Goal: Task Accomplishment & Management: Use online tool/utility

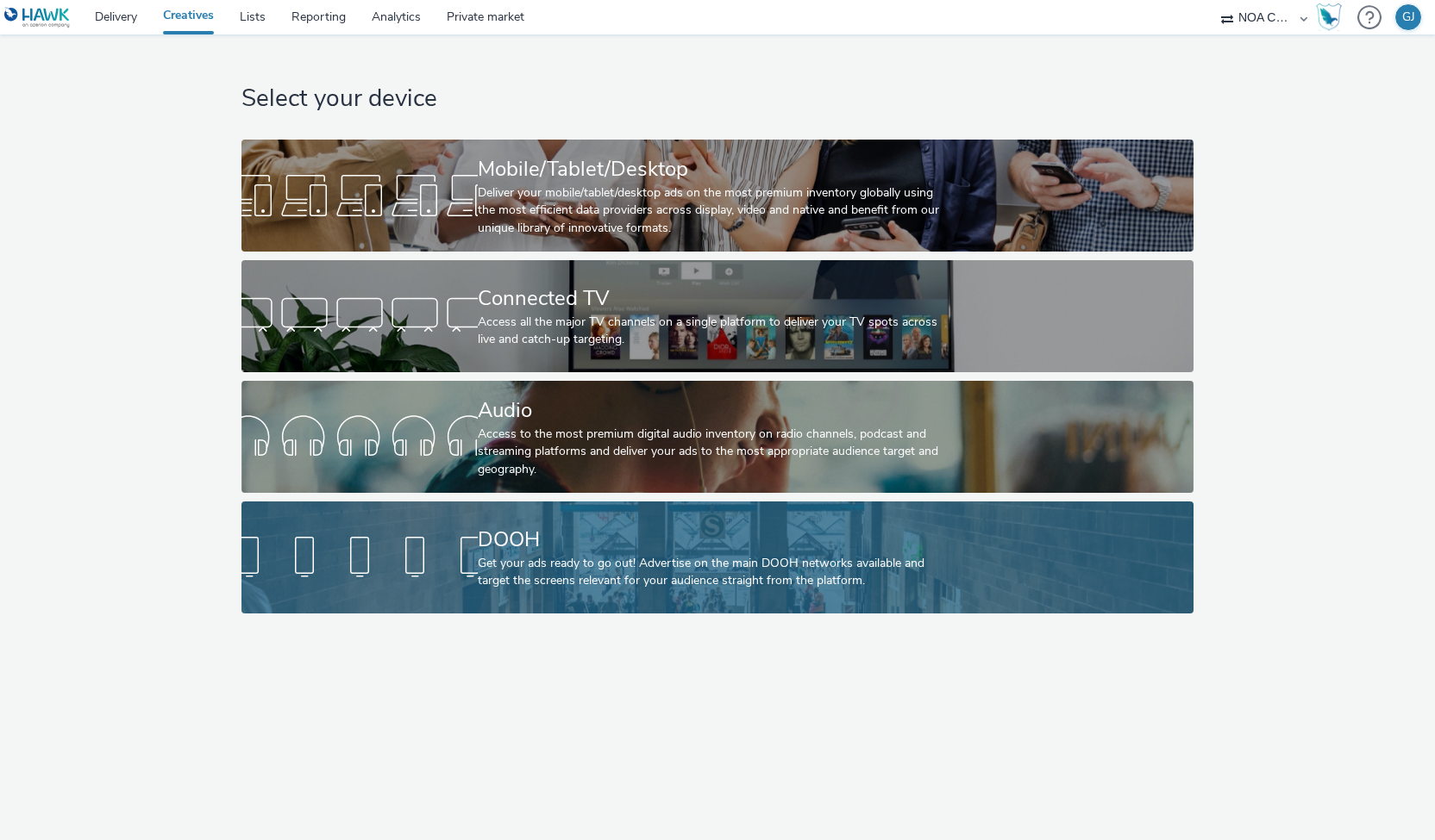
click at [518, 562] on div "Get your ads ready to go out! Advertise on the main DOOH networks available and…" at bounding box center [714, 573] width 472 height 35
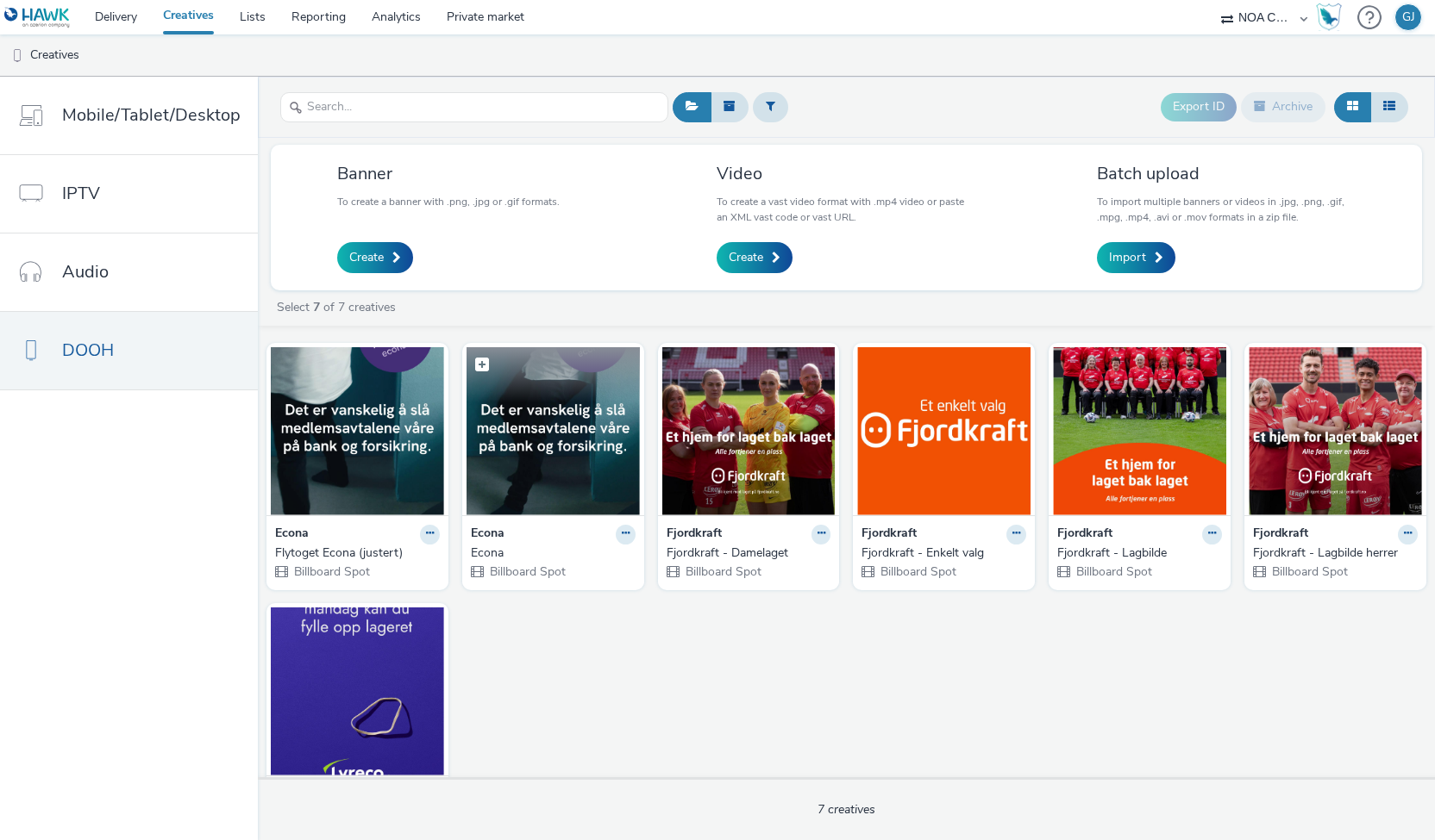
scroll to position [77, 0]
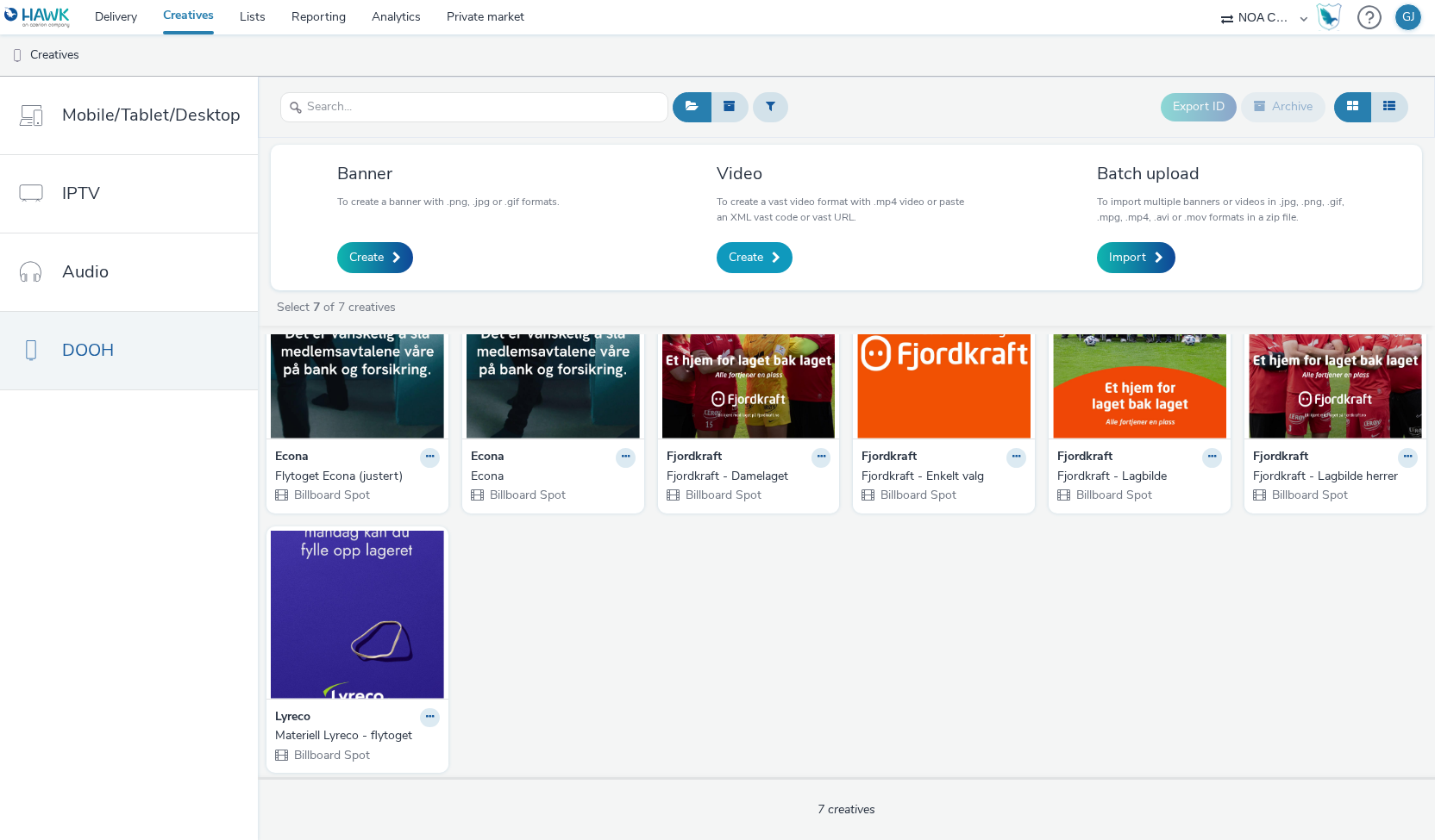
click at [769, 255] on link "Create" at bounding box center [755, 257] width 76 height 31
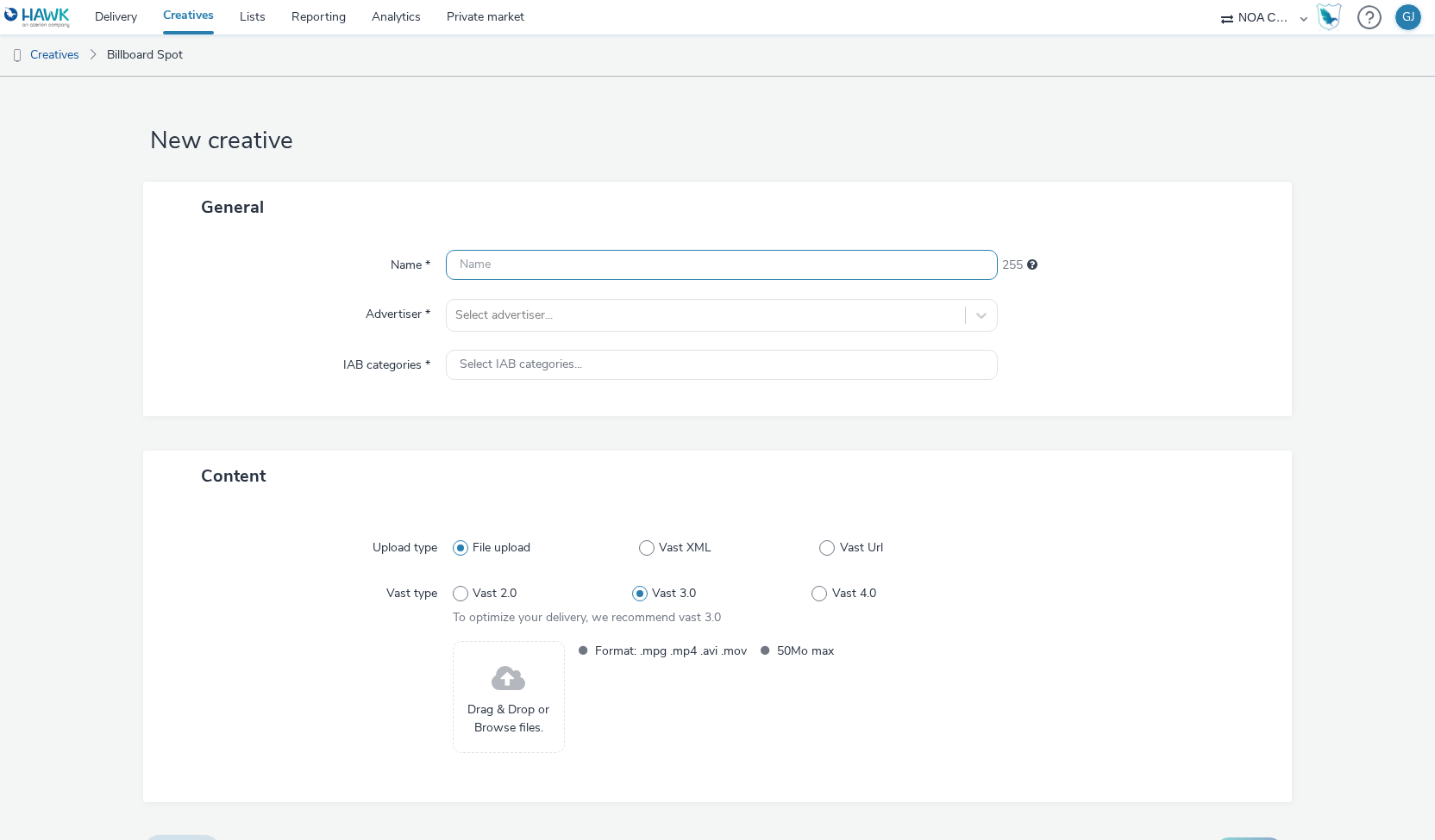
click at [769, 255] on input "text" at bounding box center [722, 265] width 553 height 30
type input "Flytoget - Lyreco back to stol"
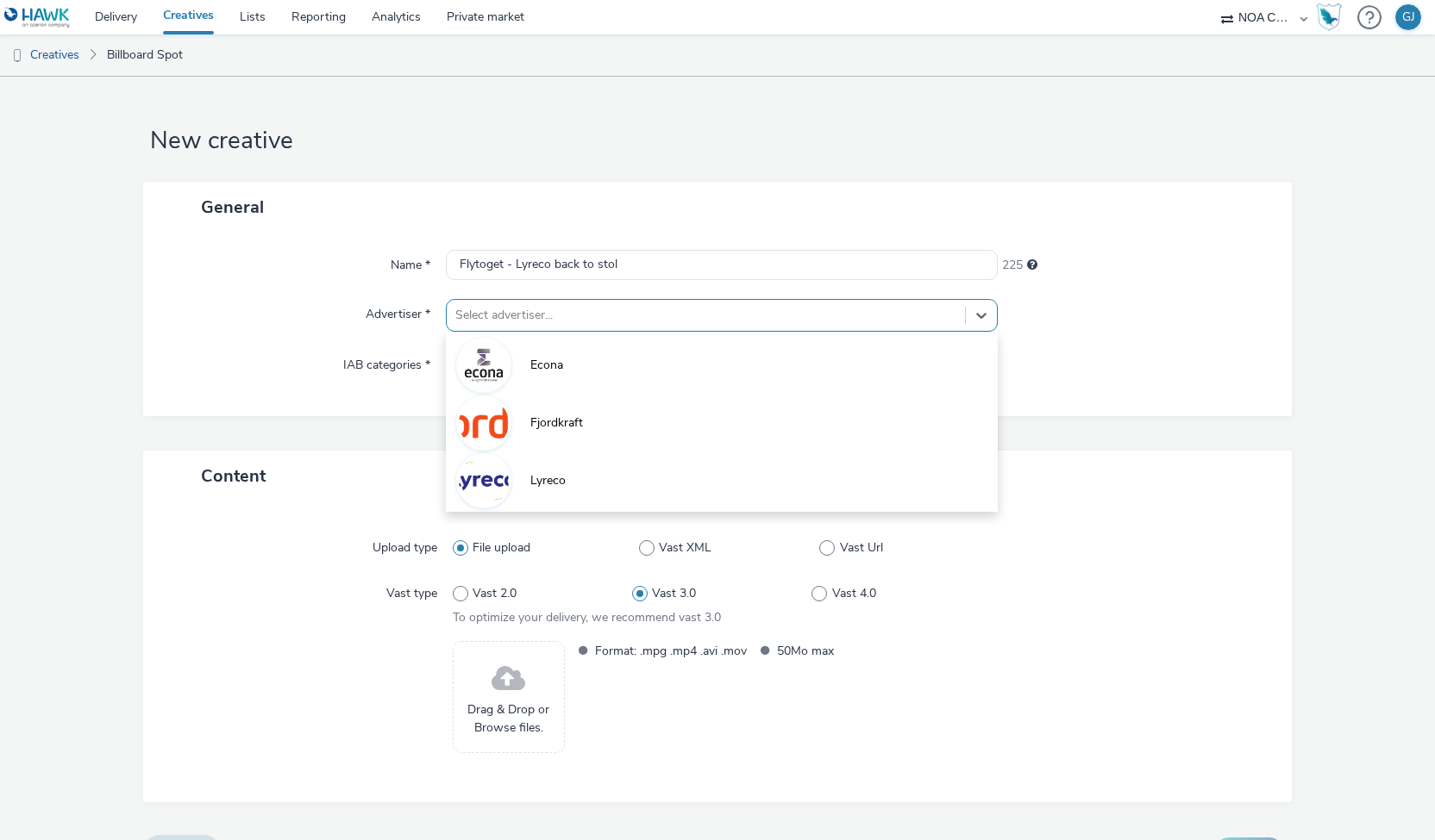
click at [598, 322] on div at bounding box center [706, 315] width 502 height 20
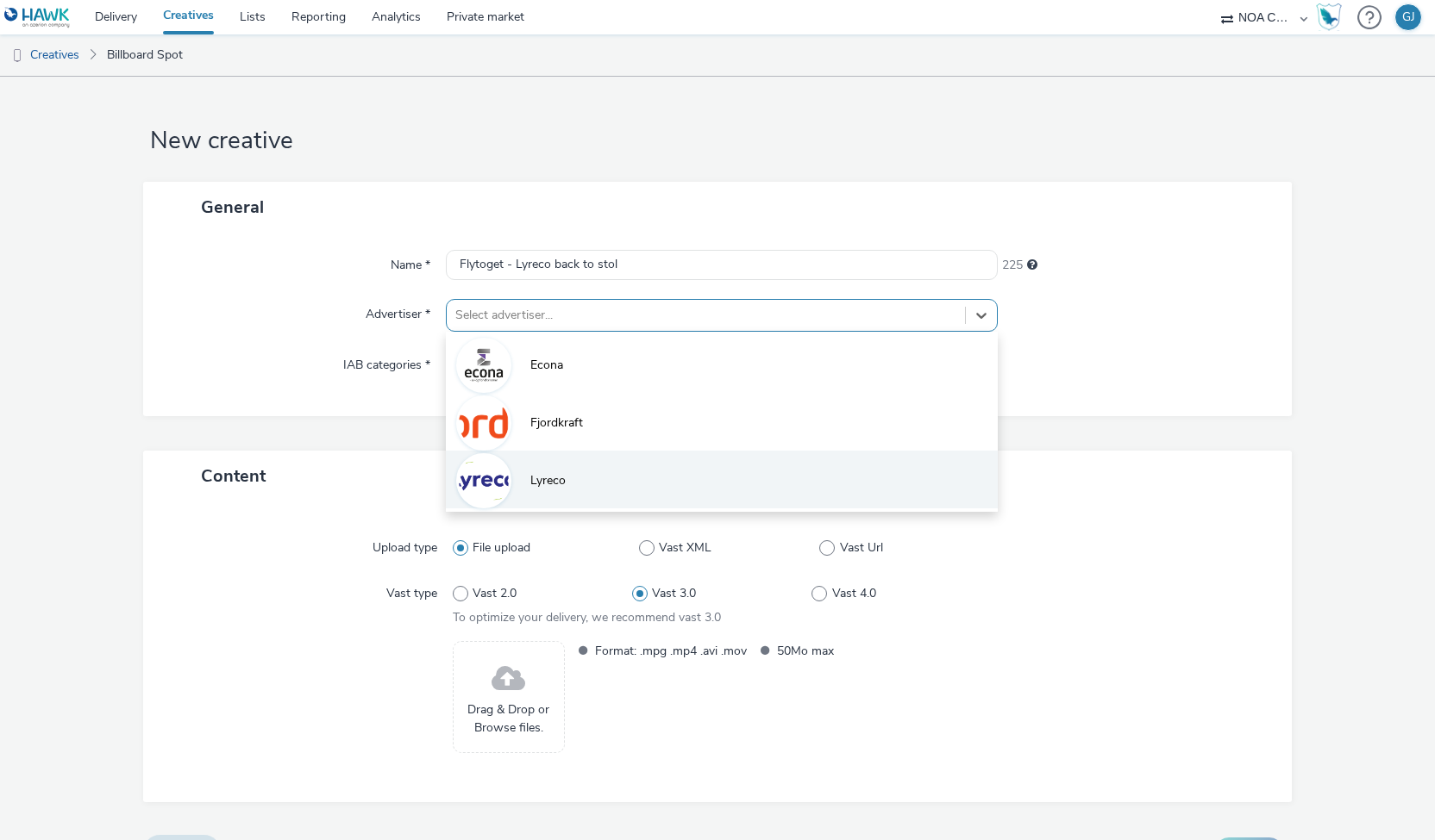
click at [540, 474] on span "Lyreco" at bounding box center [548, 480] width 35 height 17
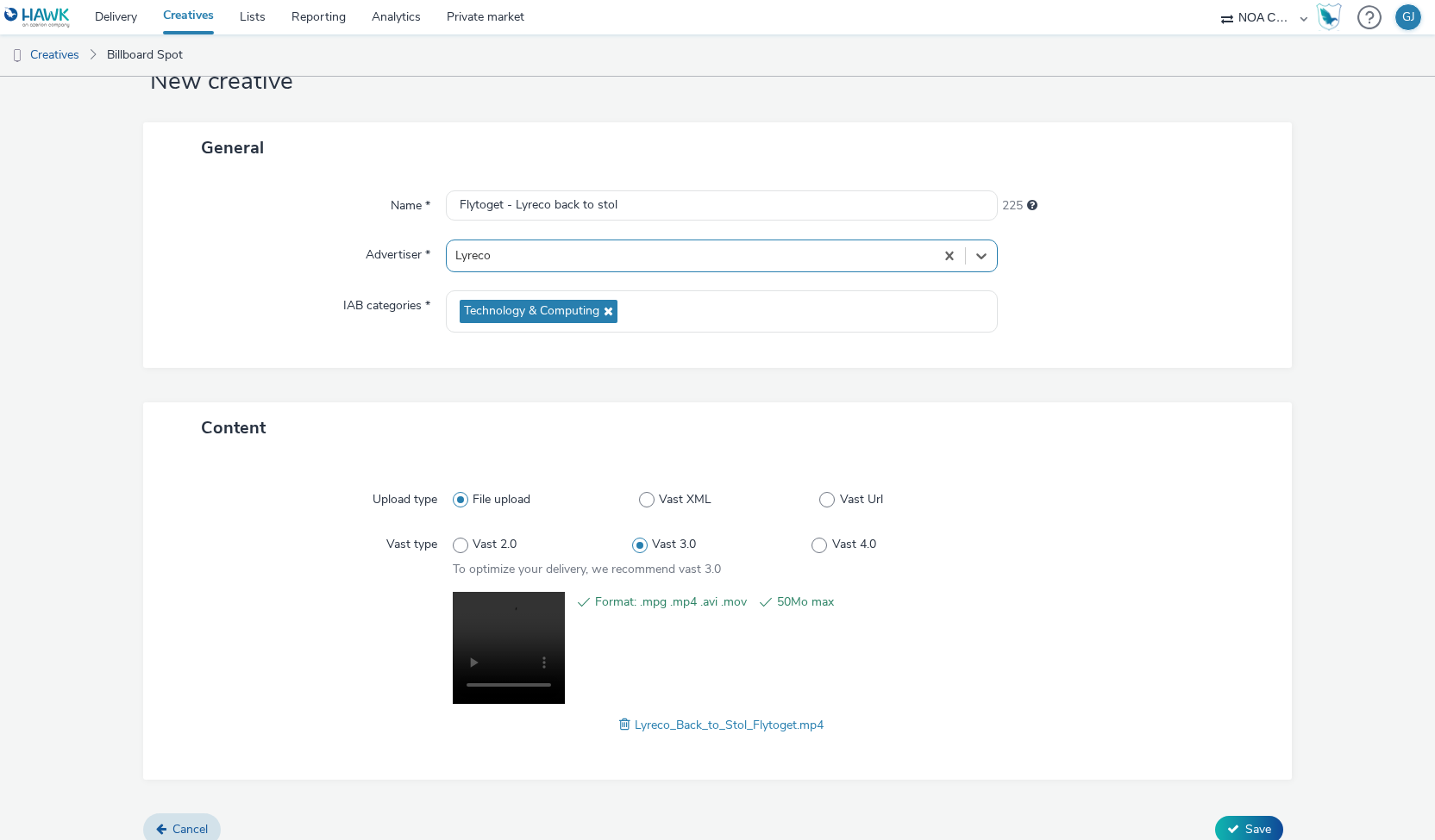
scroll to position [76, 0]
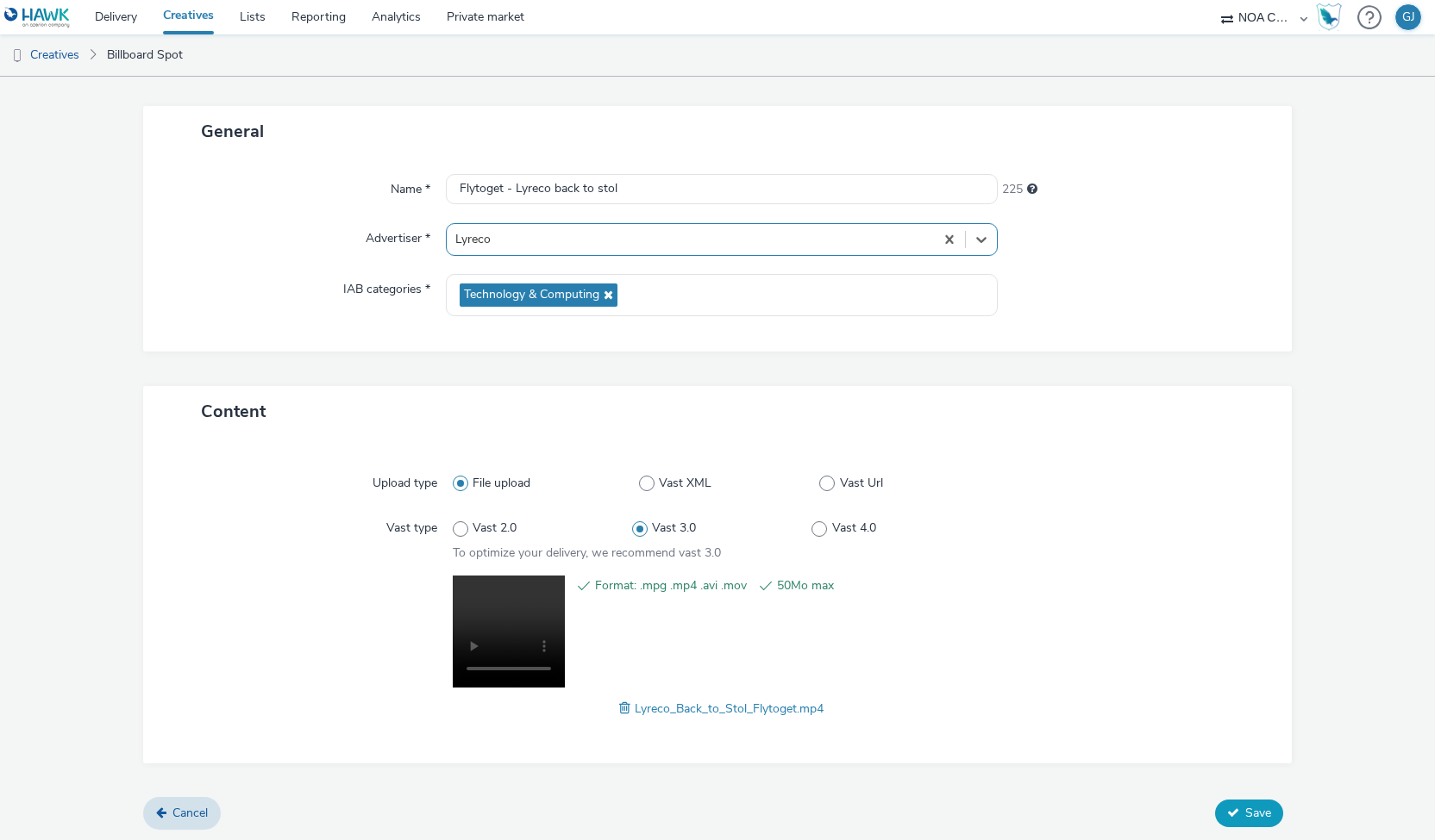
click at [1245, 807] on span "Save" at bounding box center [1257, 813] width 26 height 17
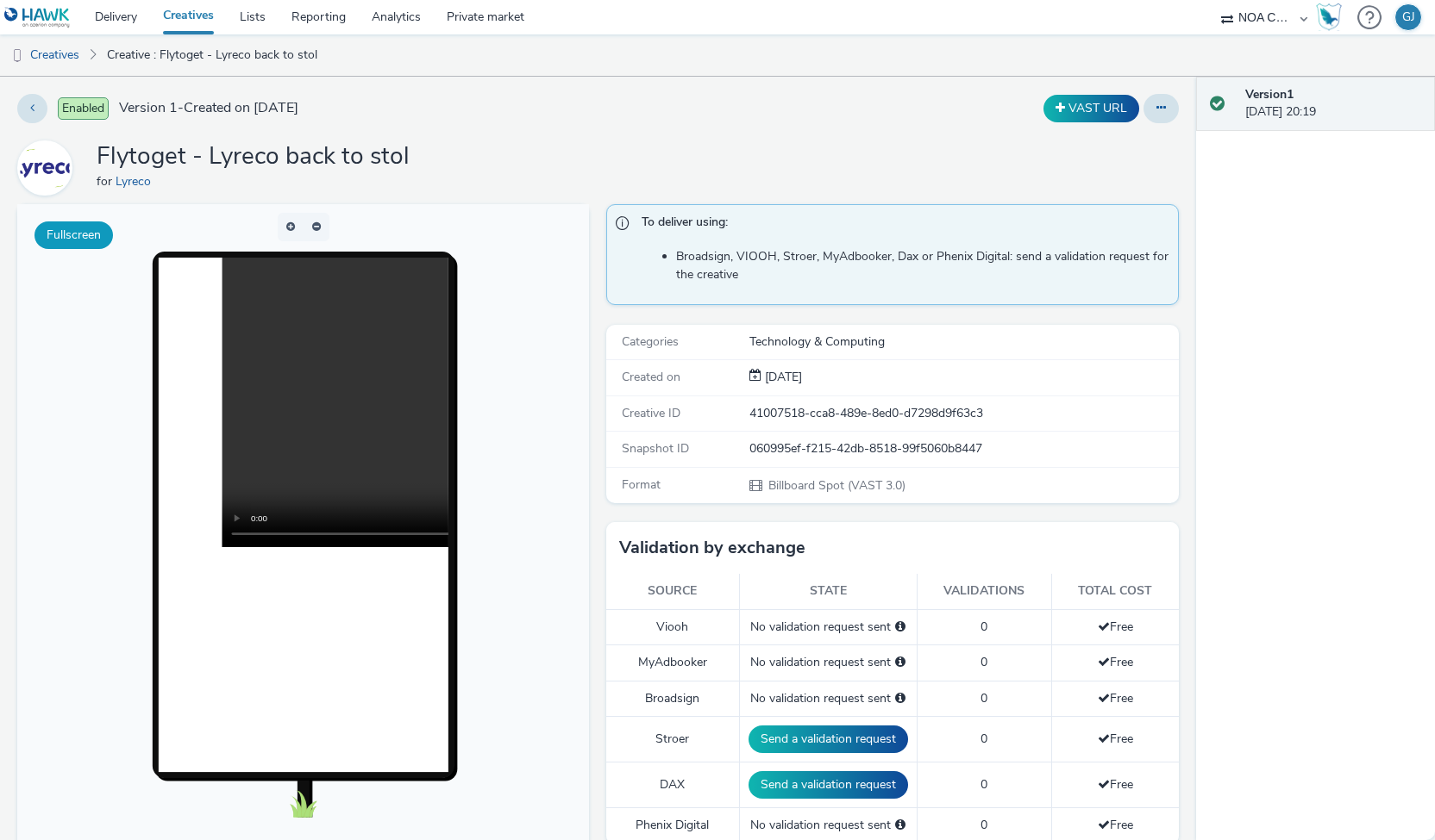
click at [81, 248] on button "Fullscreen" at bounding box center [73, 234] width 79 height 27
click at [119, 26] on link "Delivery" at bounding box center [116, 17] width 68 height 34
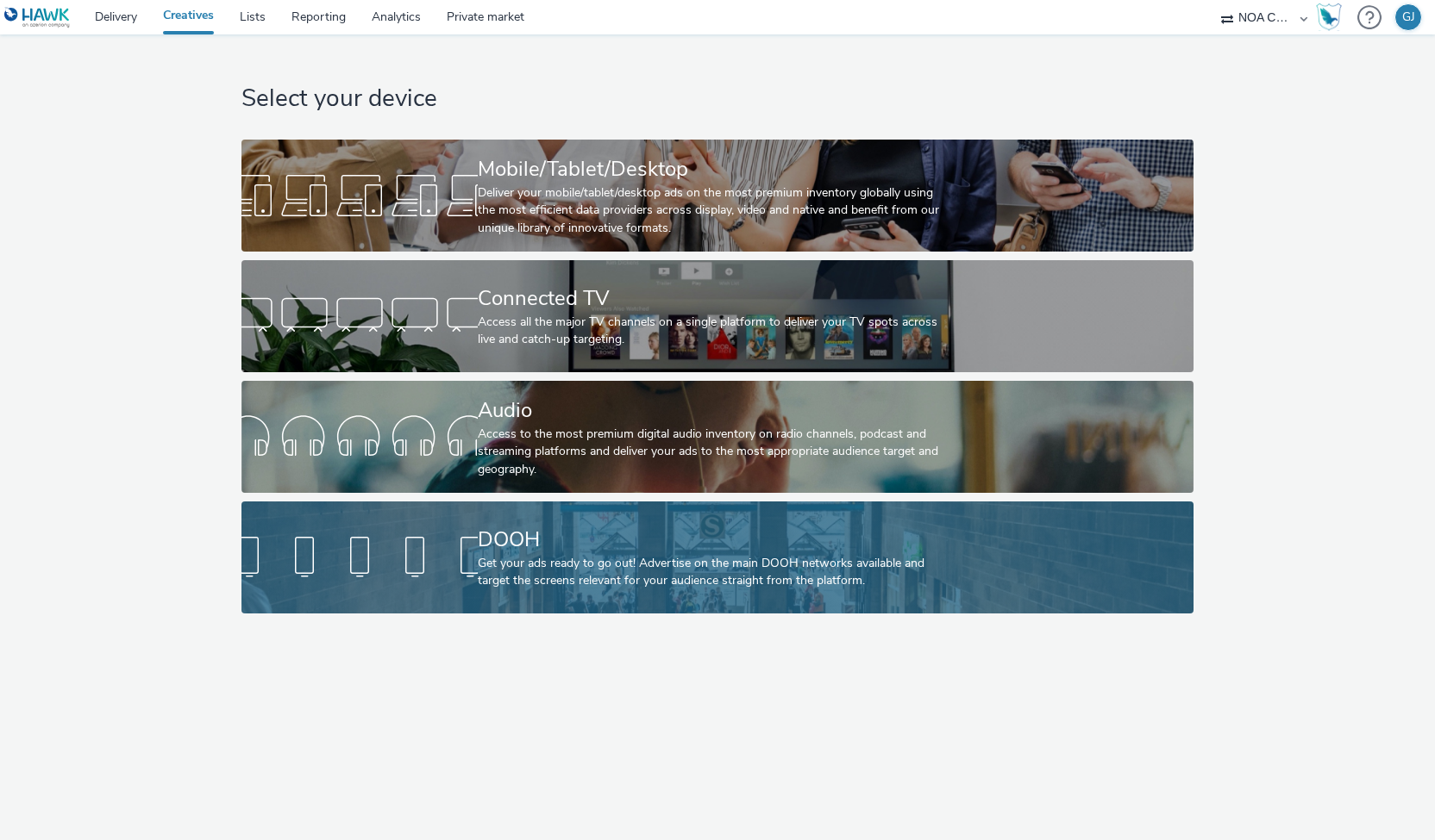
click at [467, 580] on div at bounding box center [359, 557] width 236 height 55
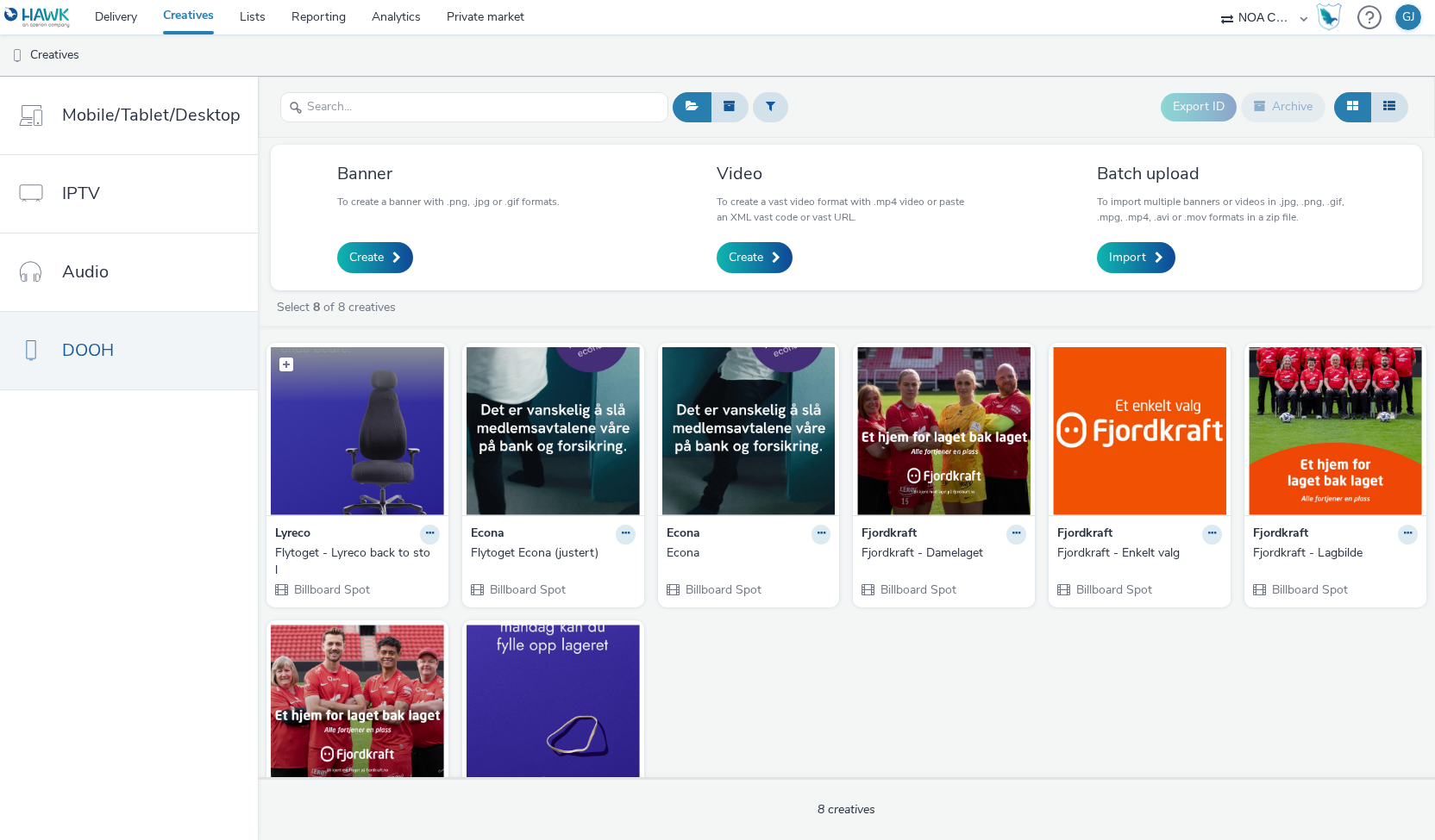
click at [357, 434] on img at bounding box center [357, 431] width 173 height 168
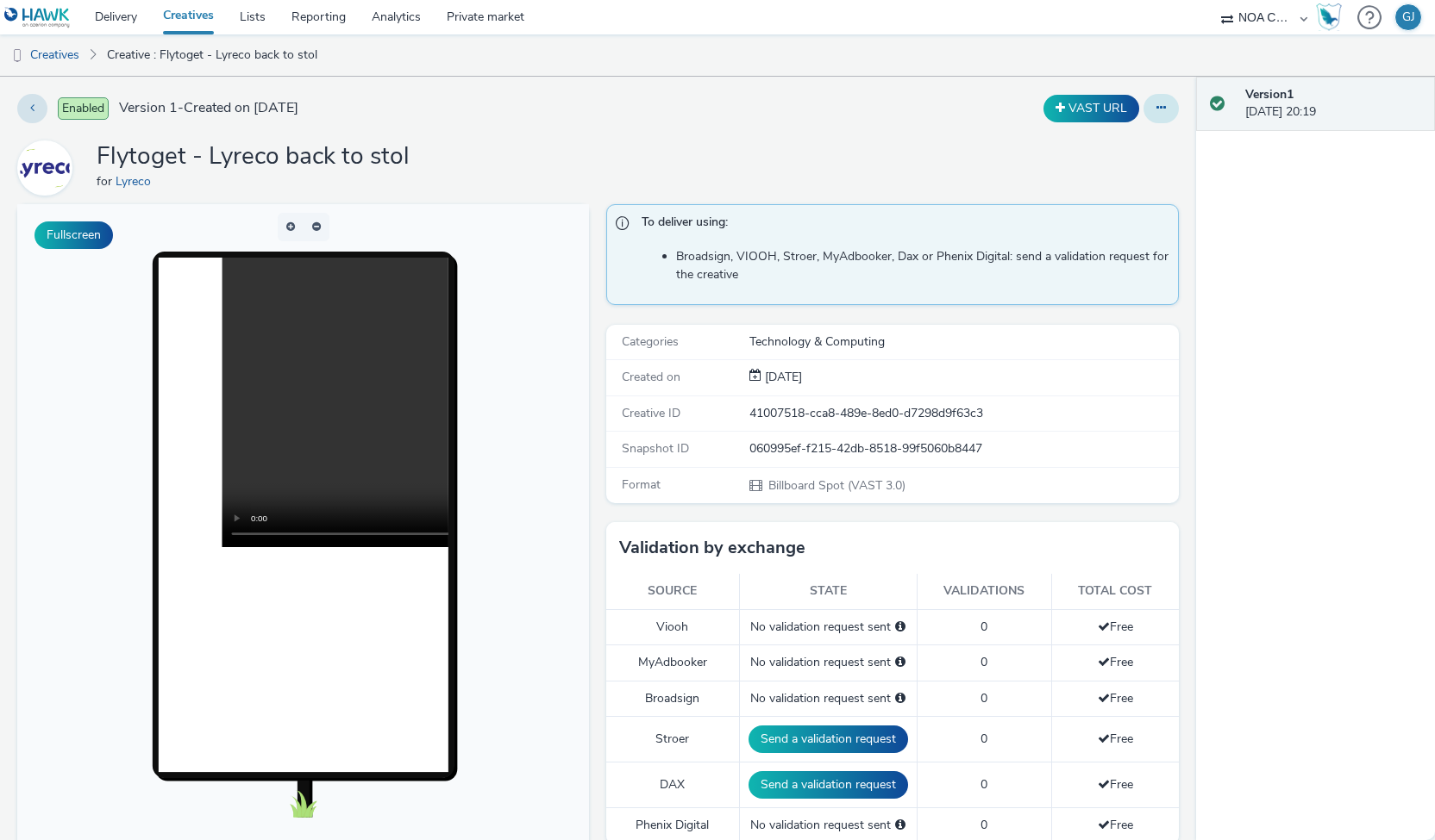
click at [1156, 105] on button at bounding box center [1161, 108] width 35 height 29
click at [932, 377] on div "[DATE]" at bounding box center [963, 377] width 427 height 17
click at [45, 111] on button at bounding box center [32, 108] width 30 height 29
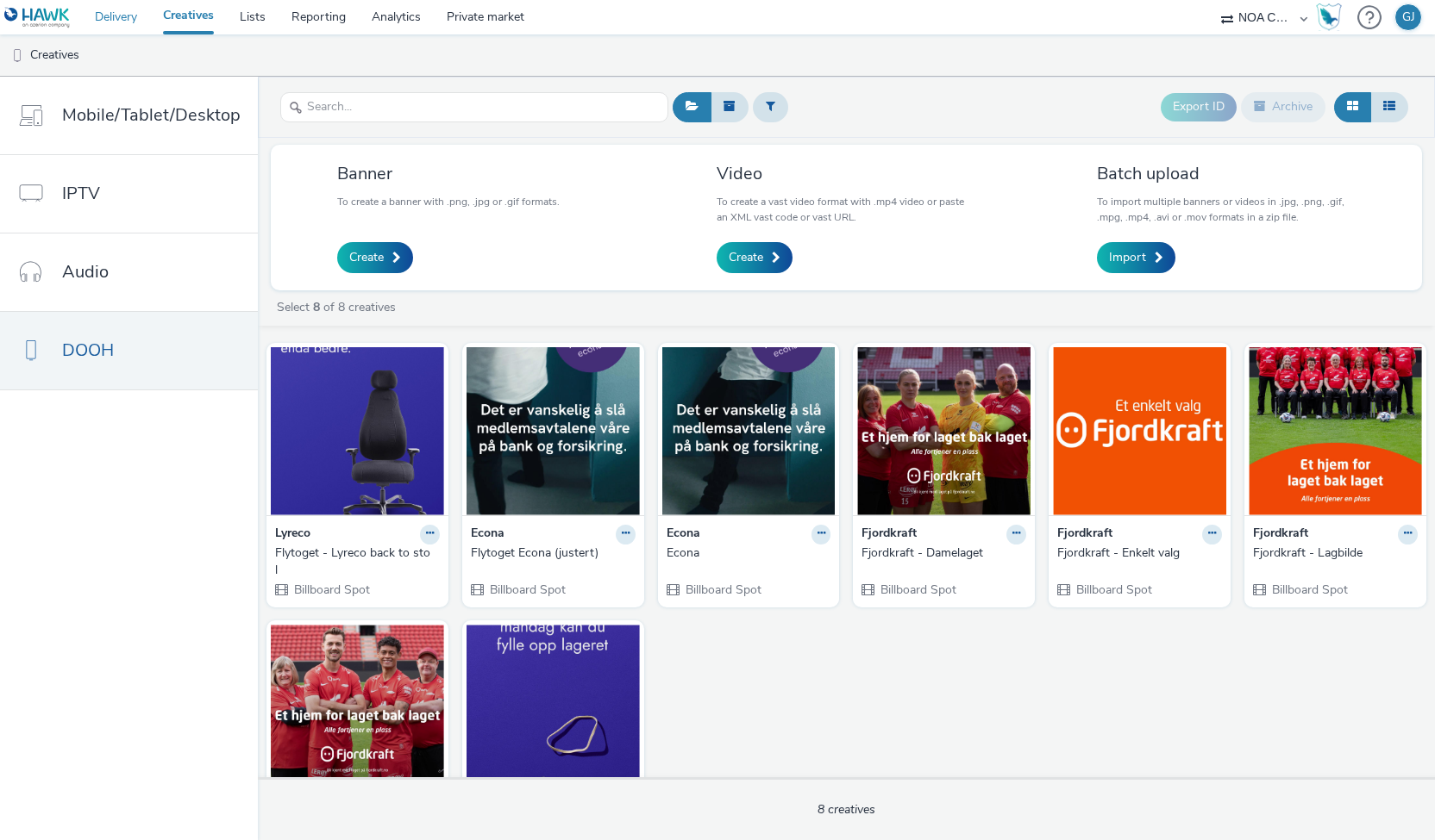
click at [100, 24] on link "Delivery" at bounding box center [116, 17] width 68 height 34
